Goal: Find specific page/section: Locate a particular part of the current website

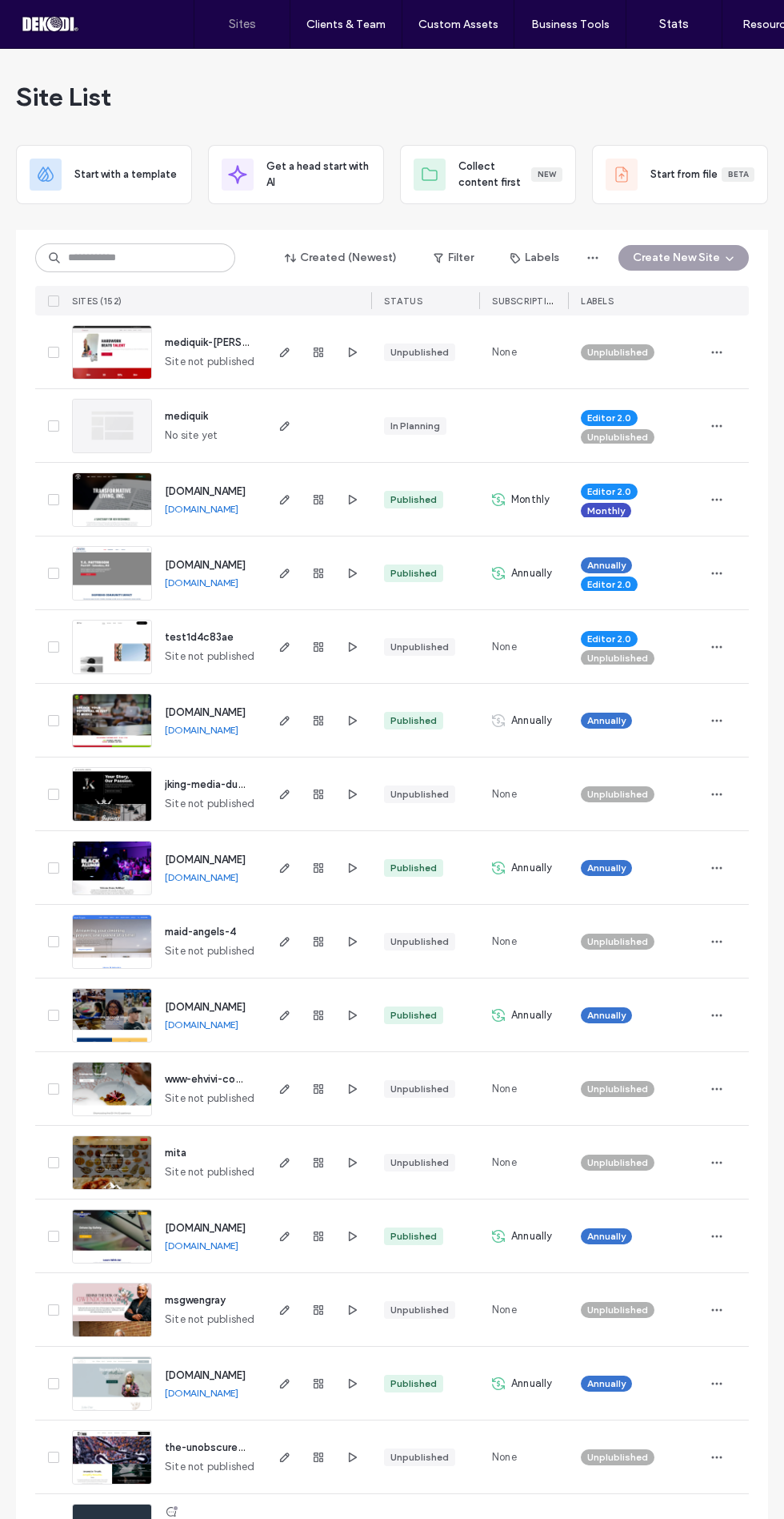
click at [193, 342] on span "mediquik-[PERSON_NAME]" at bounding box center [230, 342] width 129 height 12
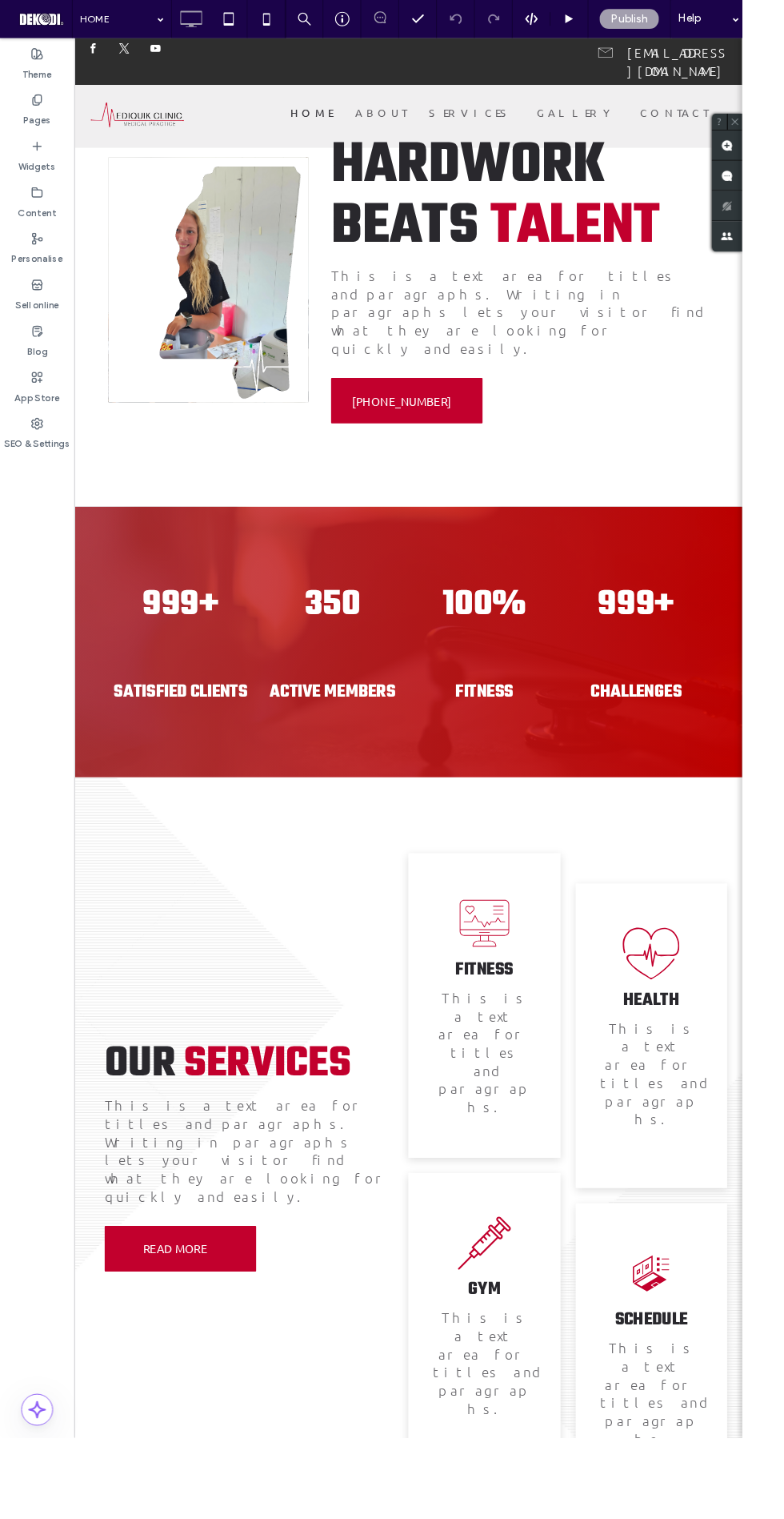
click at [668, 375] on div "HARDWORK BEATS TALENT This is a text area for titles and paragraphs. Writing in…" at bounding box center [532, 293] width 423 height 320
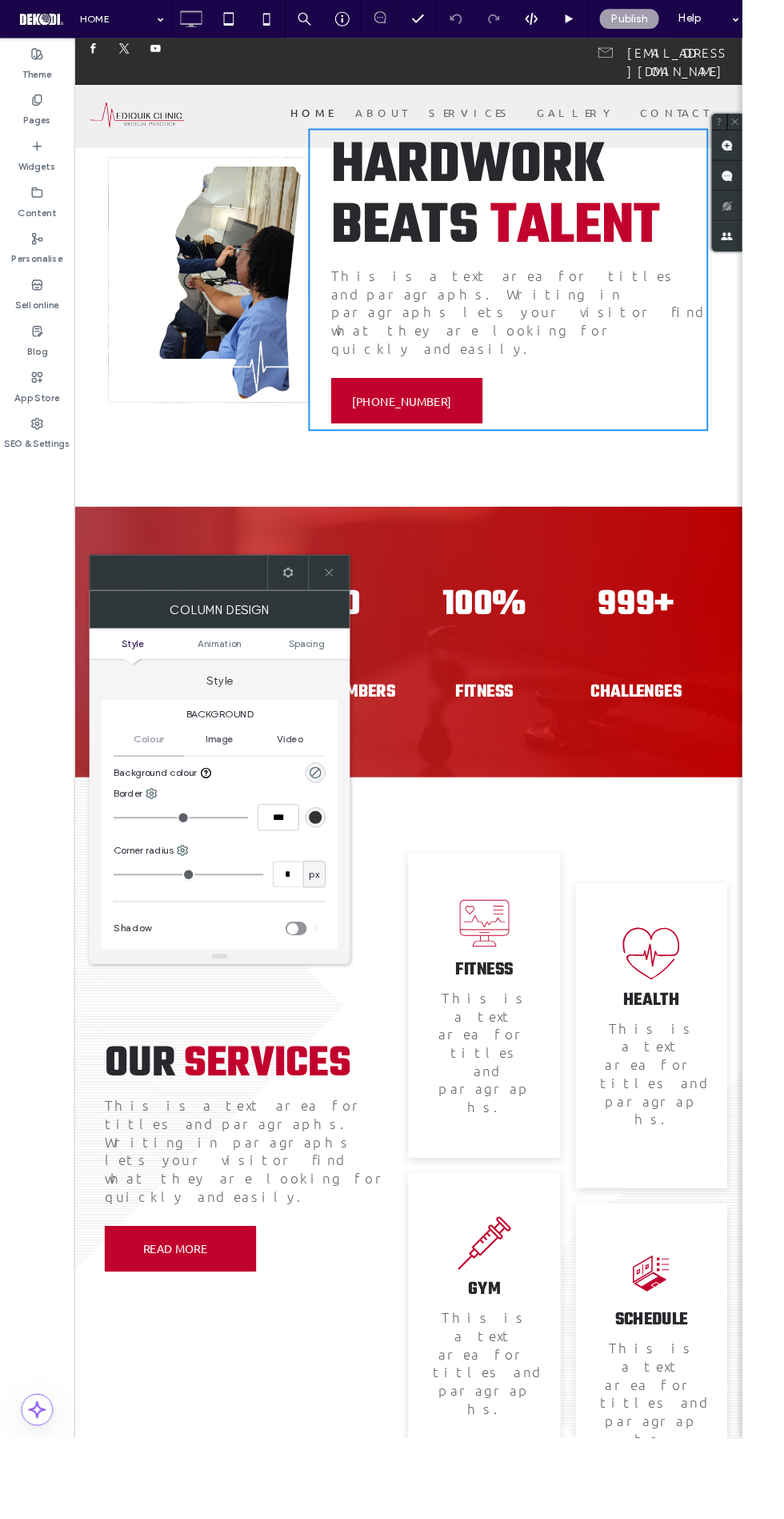
click at [264, 378] on img at bounding box center [216, 294] width 211 height 260
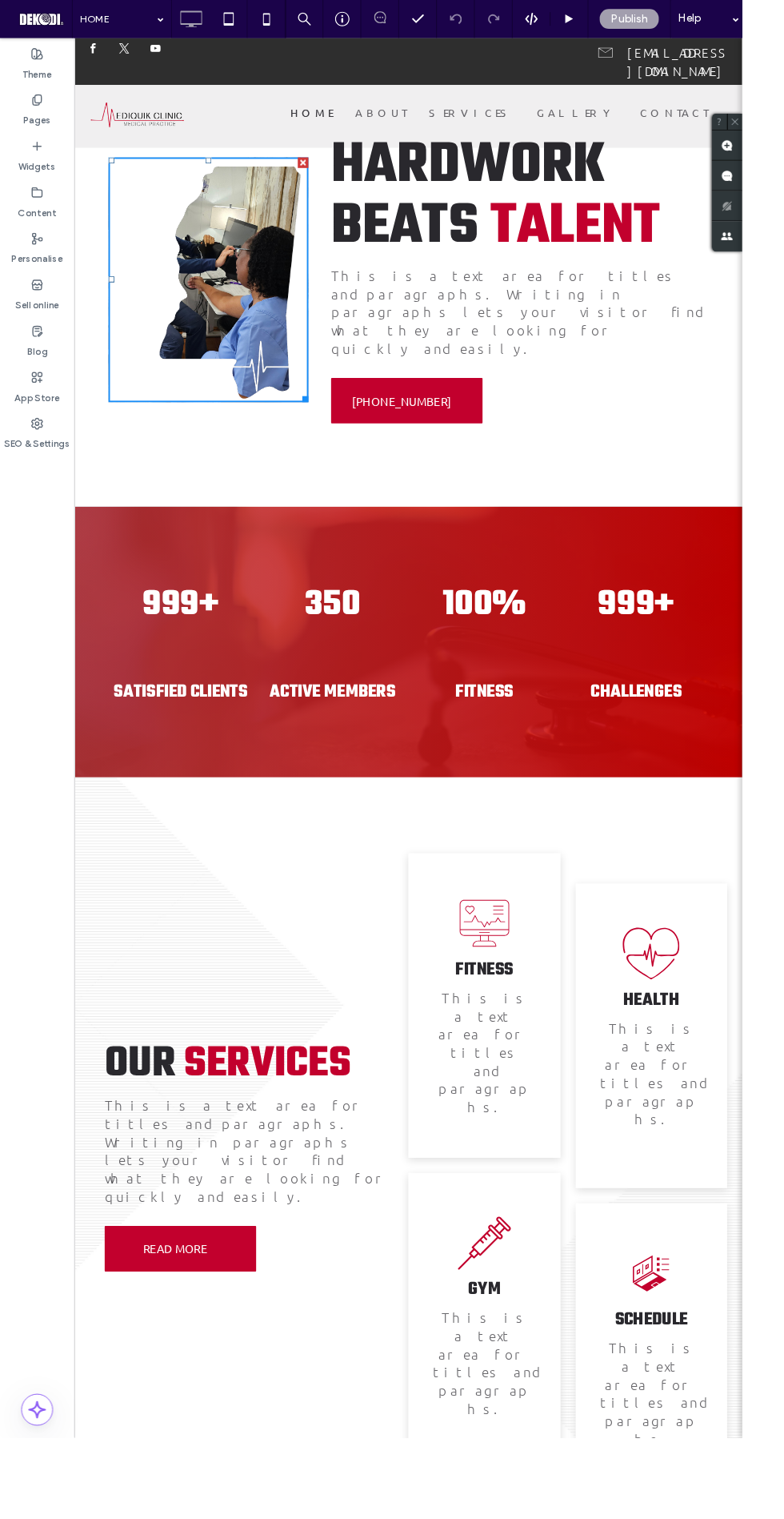
click at [646, 406] on div "HARDWORK BEATS TALENT This is a text area for titles and paragraphs. Writing in…" at bounding box center [532, 293] width 423 height 320
